Goal: Find contact information: Find contact information

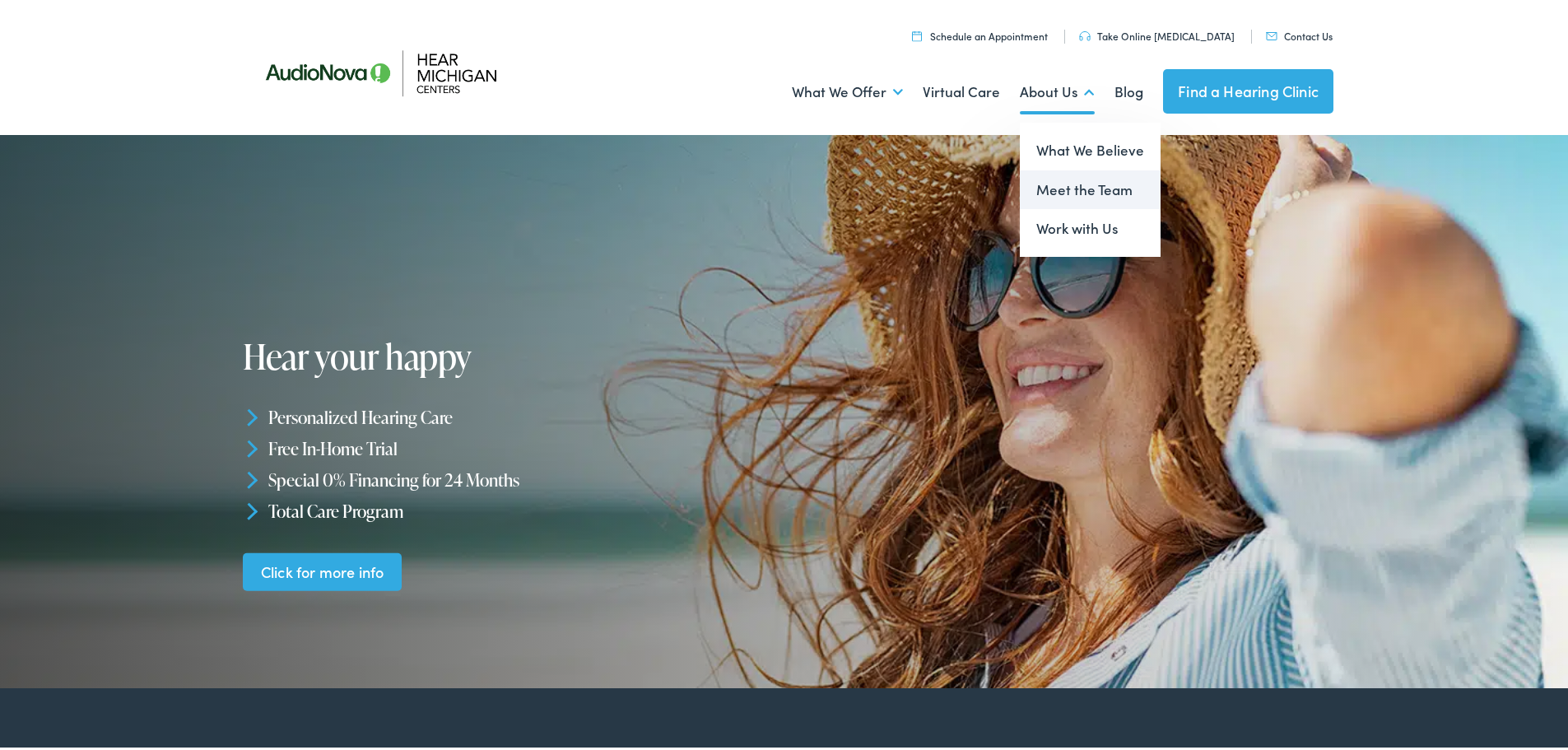
click at [1061, 177] on link "Meet the Team" at bounding box center [1090, 187] width 141 height 39
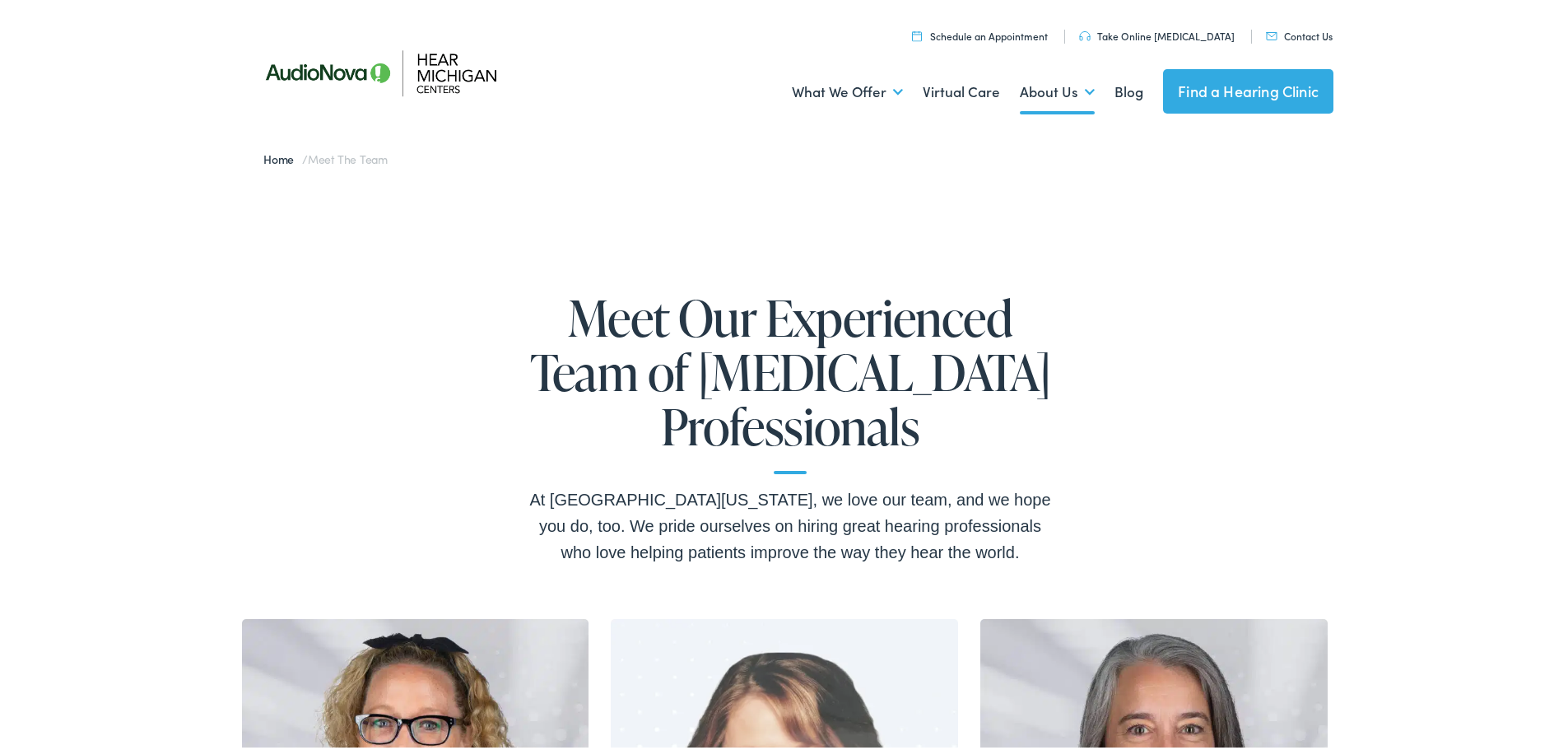
click at [1308, 32] on link "Contact Us" at bounding box center [1299, 33] width 67 height 14
